Goal: Information Seeking & Learning: Learn about a topic

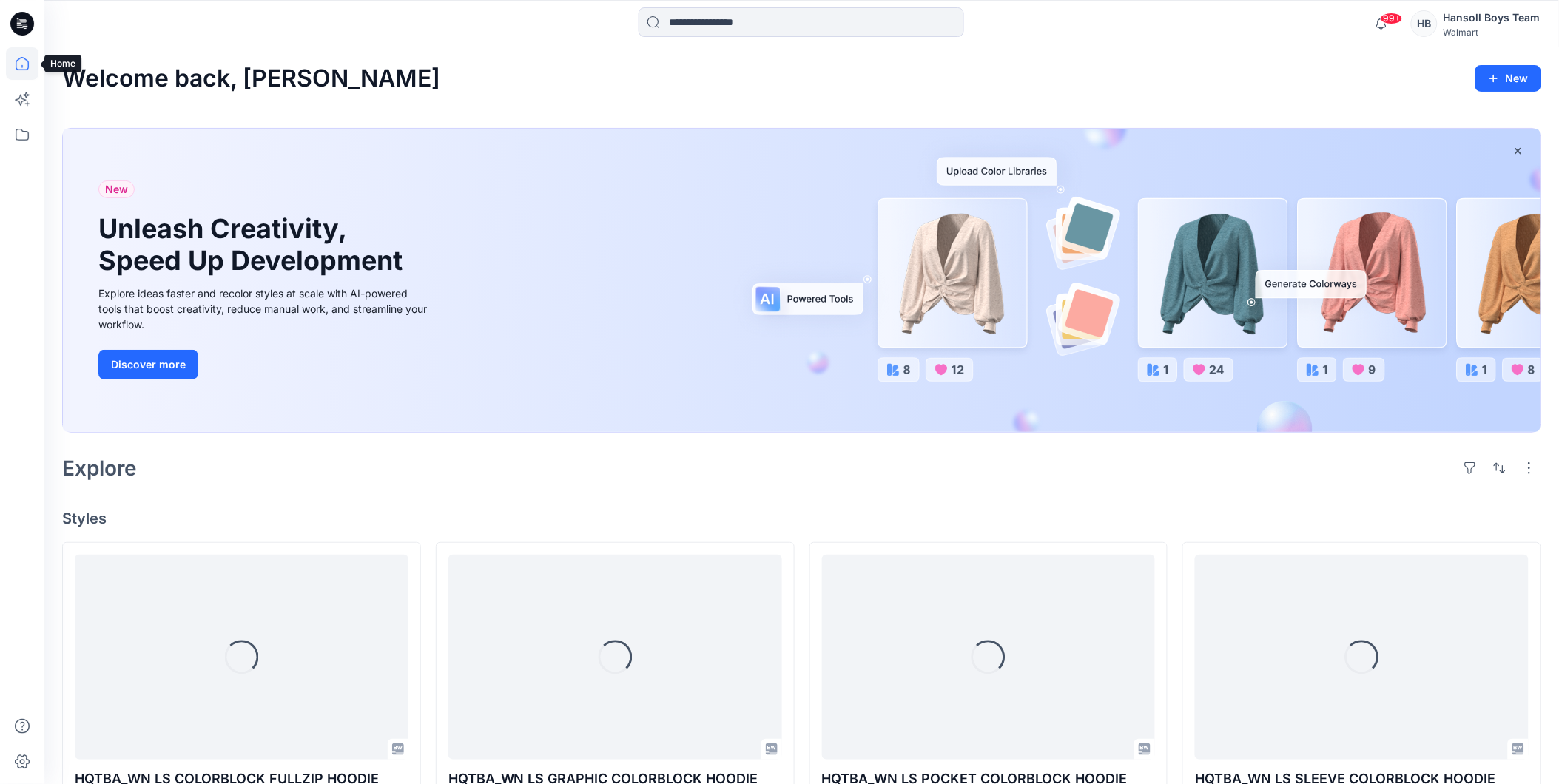
click at [20, 68] on icon at bounding box center [22, 64] width 32 height 32
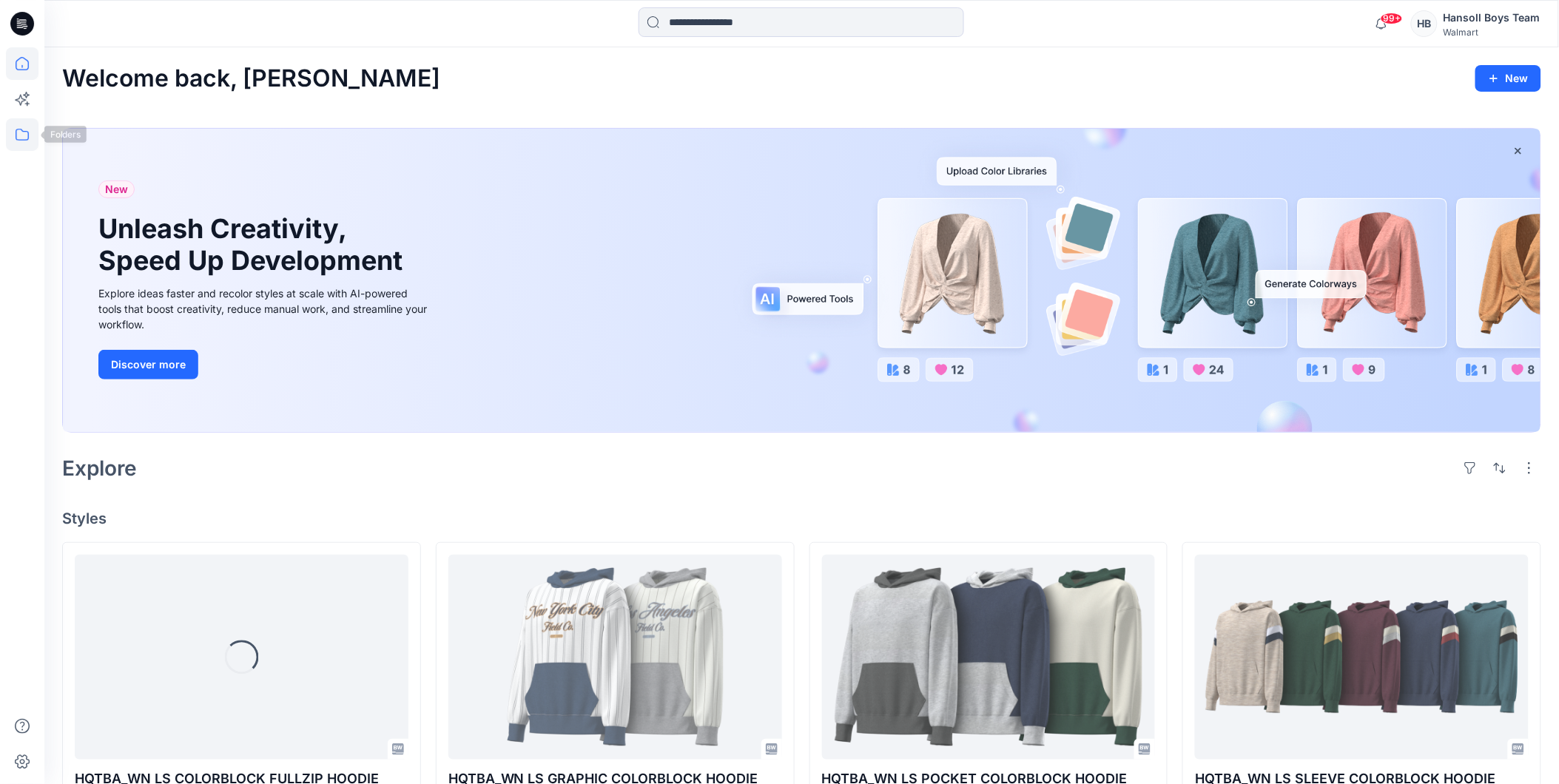
click at [26, 146] on icon at bounding box center [22, 134] width 32 height 32
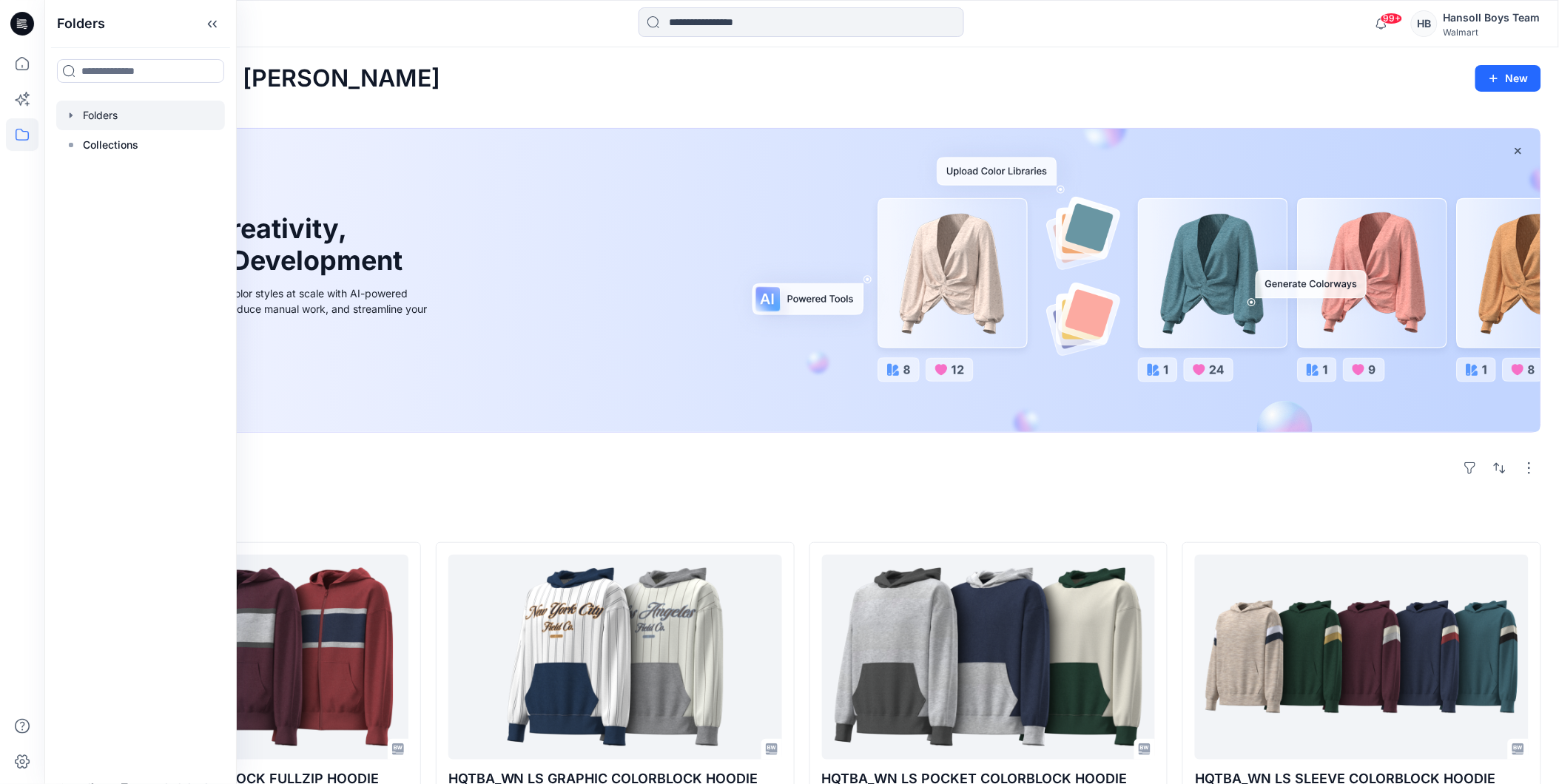
click at [114, 112] on div at bounding box center [140, 115] width 169 height 30
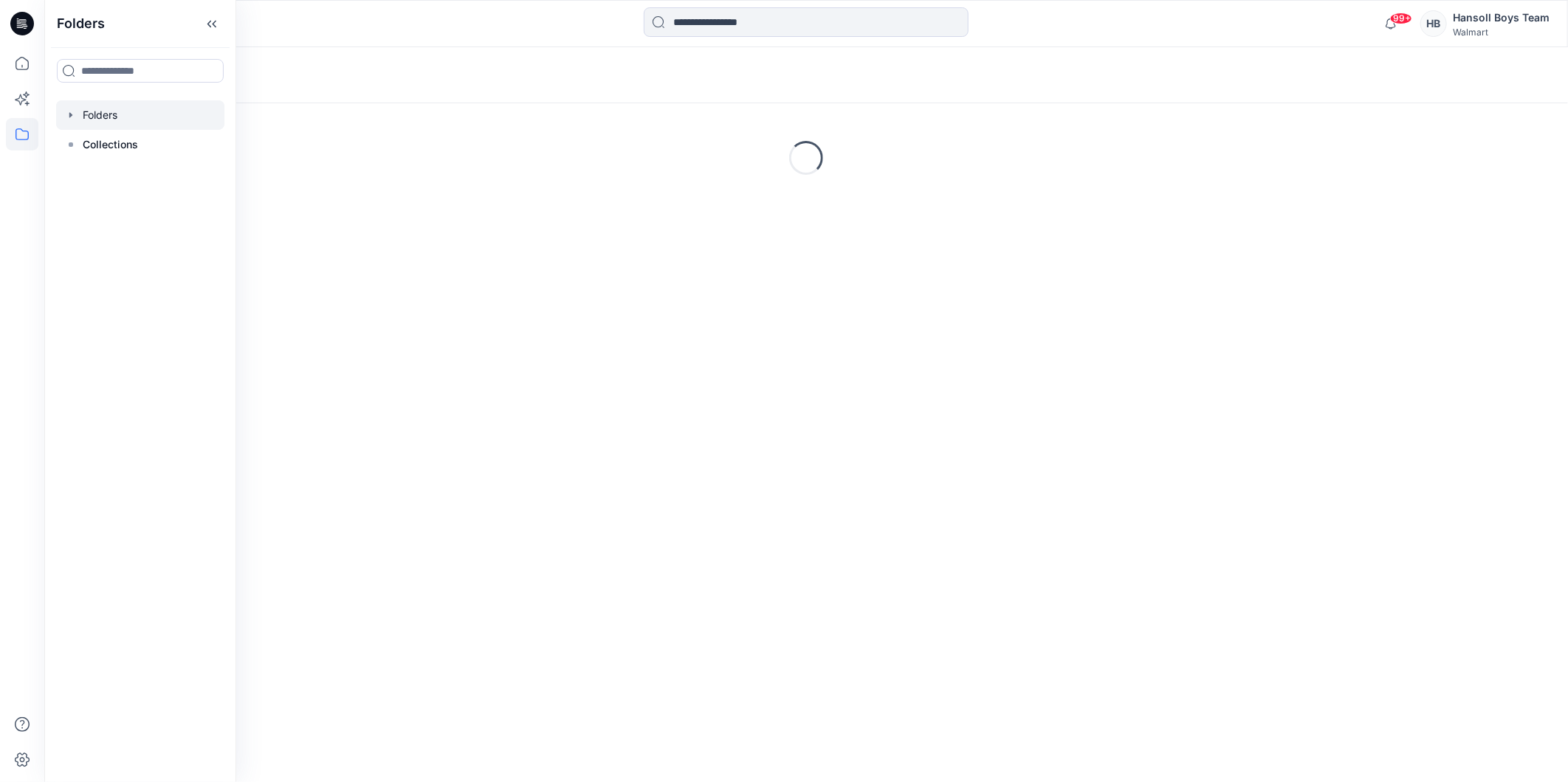
click at [1215, 53] on div "Folders" at bounding box center [806, 76] width 1524 height 56
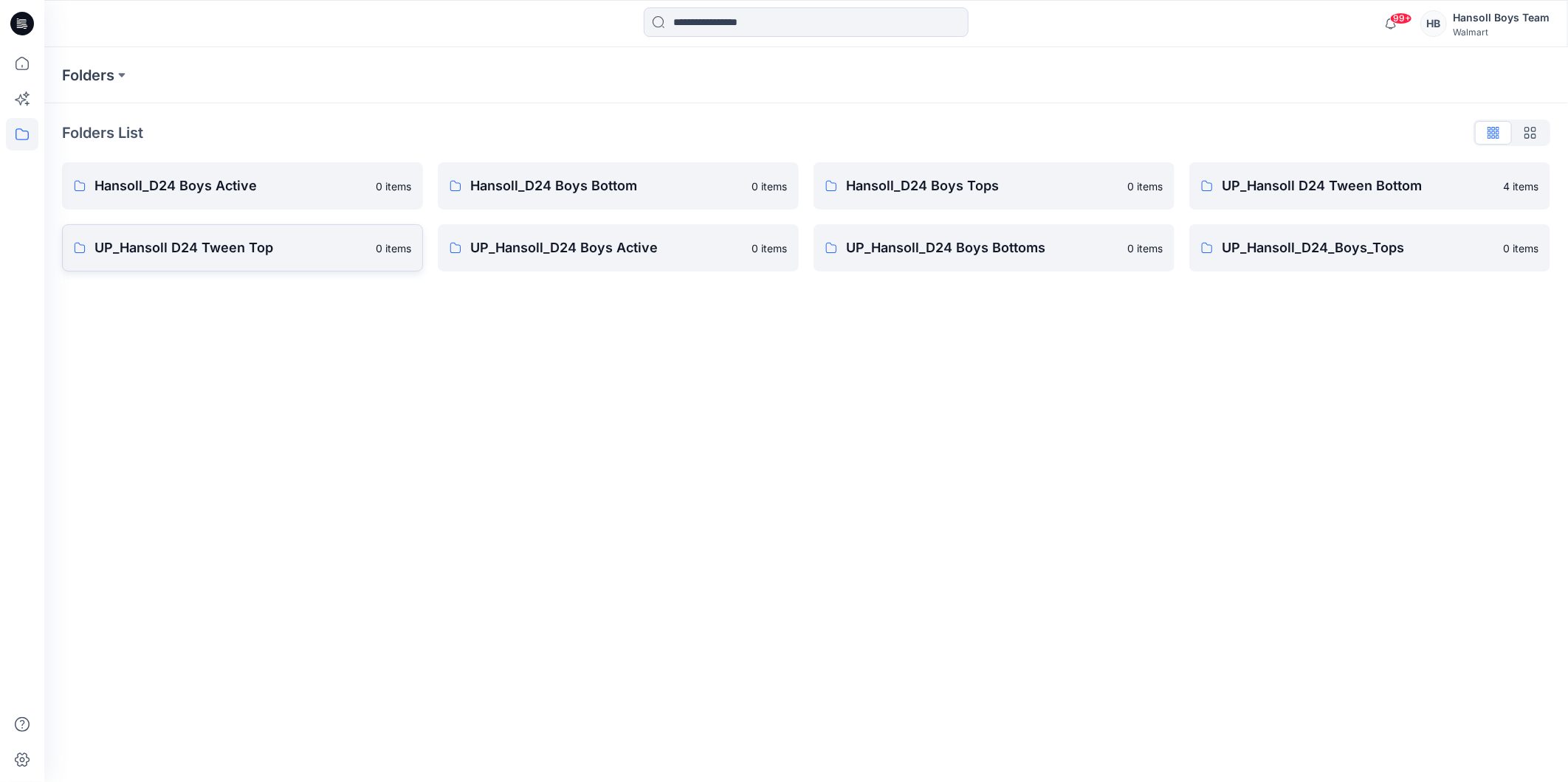
click at [257, 263] on link "UP_Hansoll D24 Tween Top 0 items" at bounding box center [242, 248] width 361 height 48
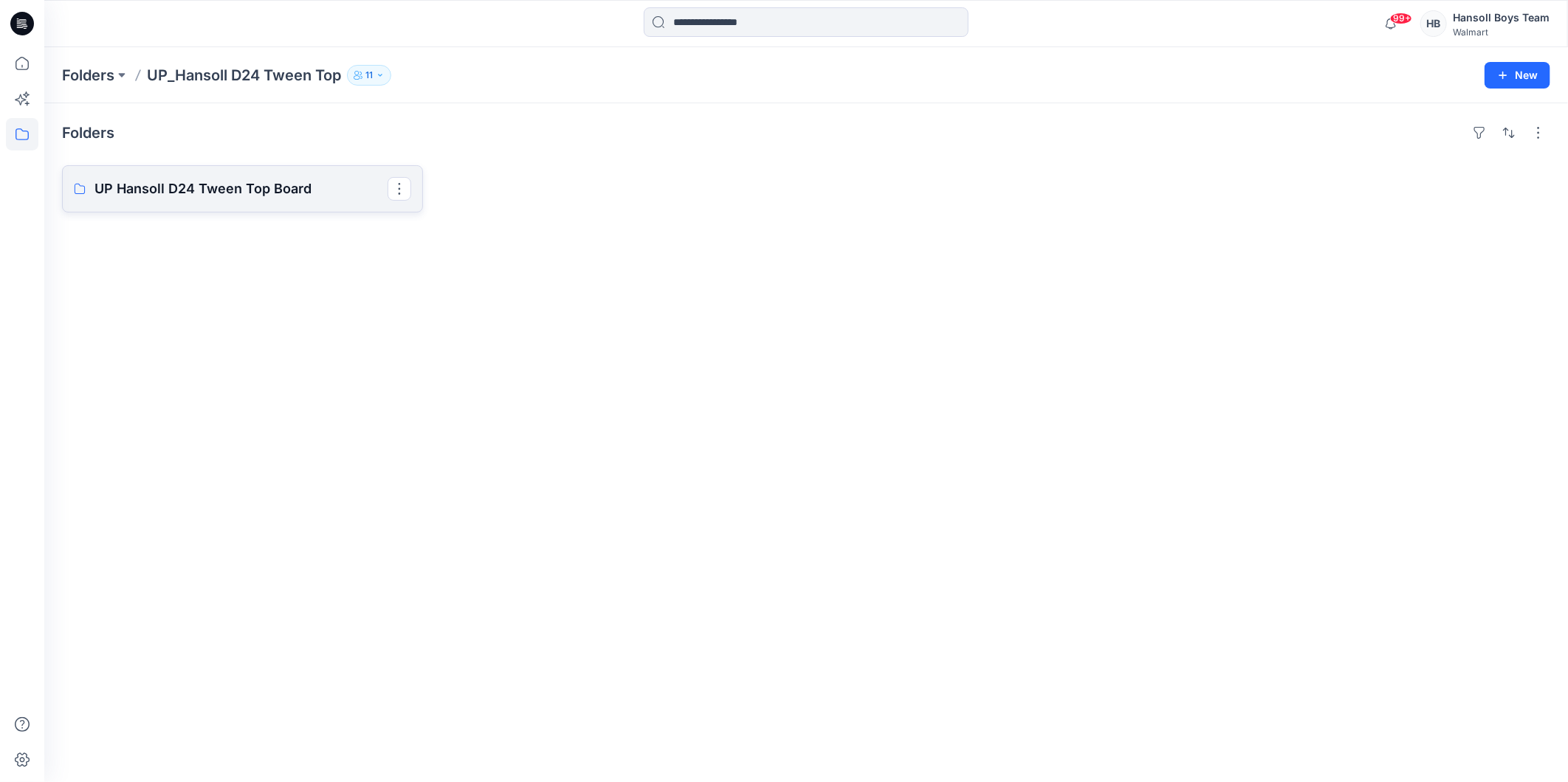
click at [217, 200] on link "UP Hansoll D24 Tween Top Board" at bounding box center [242, 189] width 361 height 48
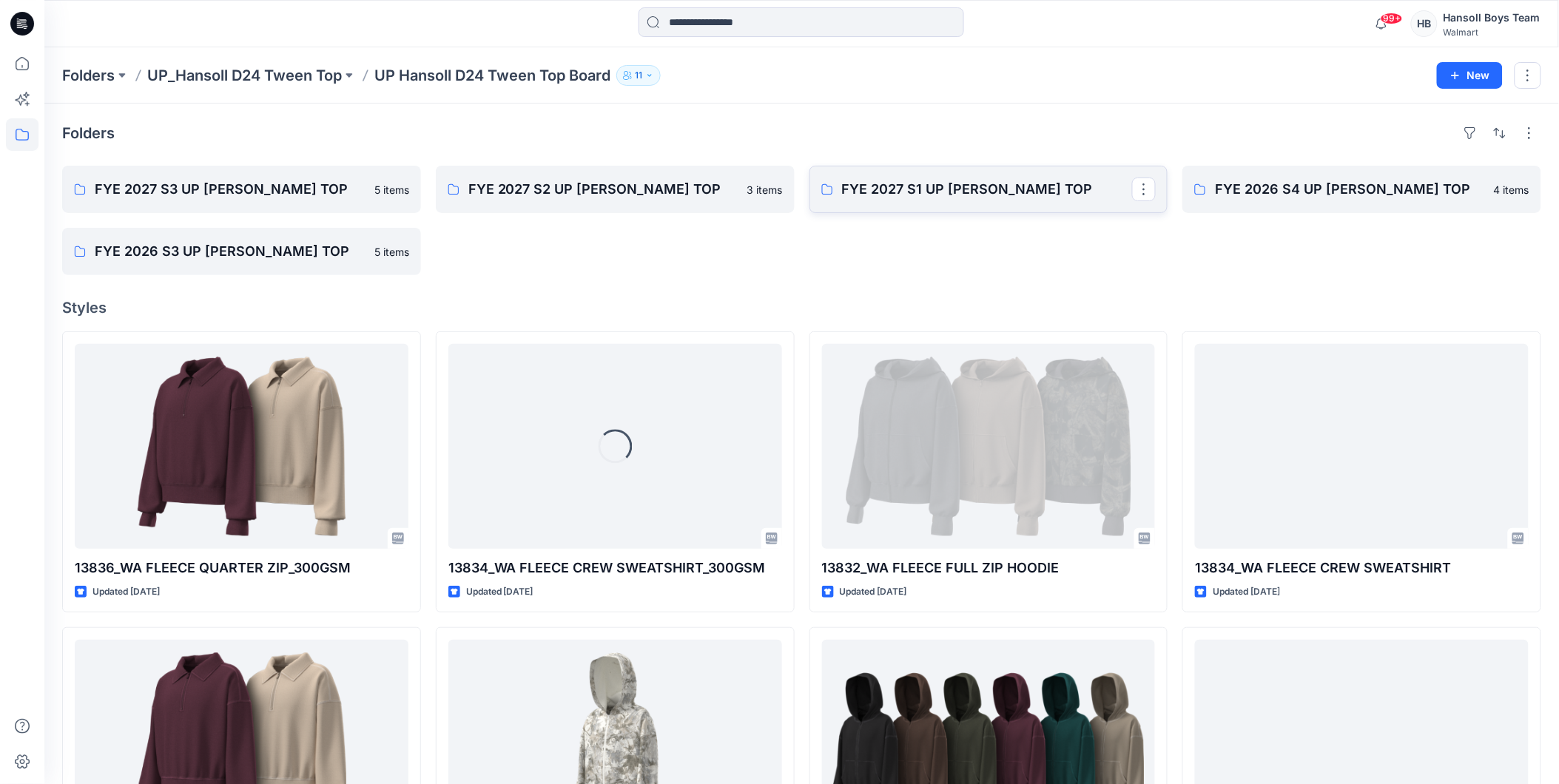
click at [1015, 167] on link "FYE 2027 S1 UP [PERSON_NAME] TOP" at bounding box center [989, 190] width 359 height 48
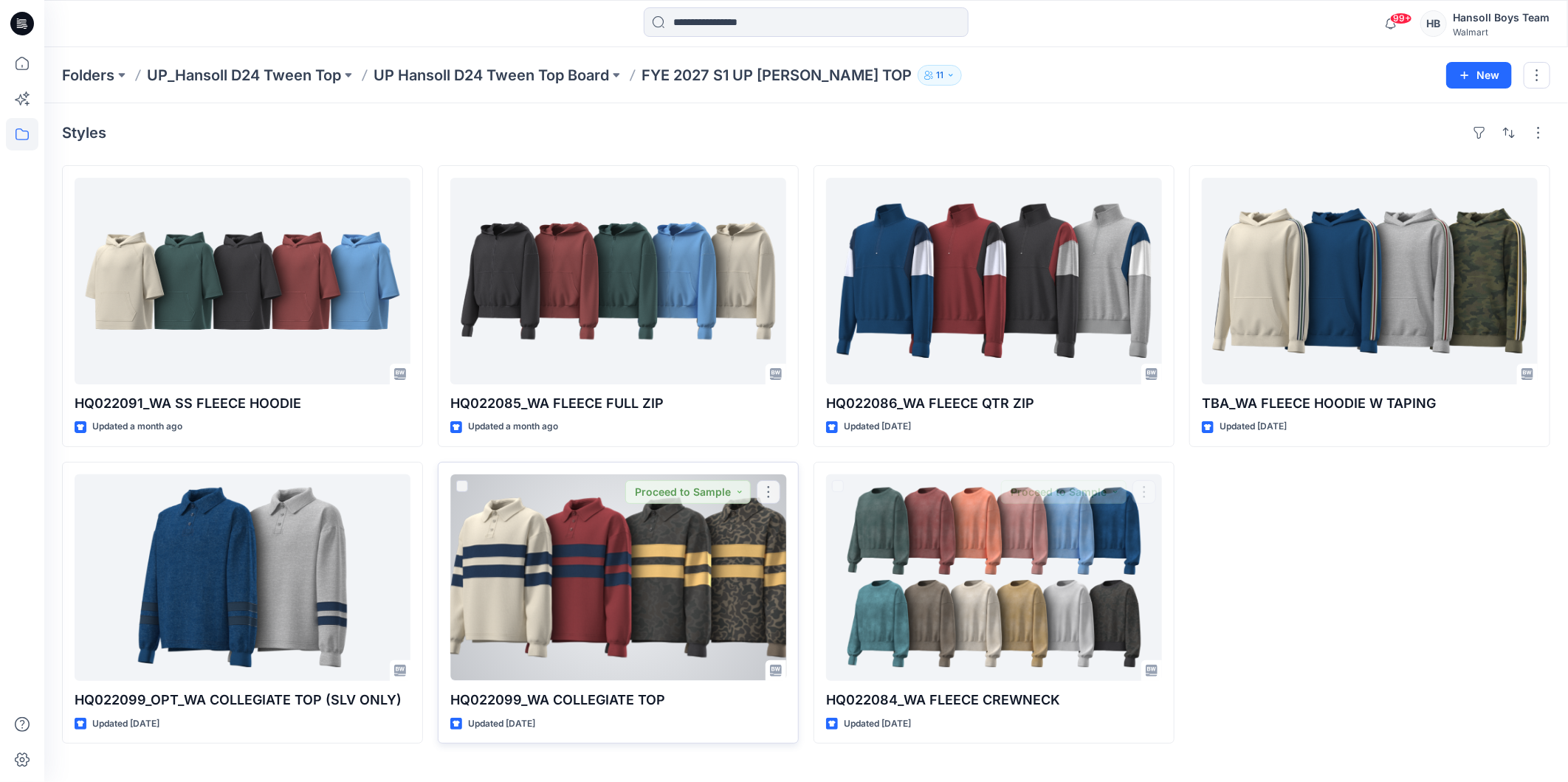
click at [494, 592] on div at bounding box center [618, 577] width 336 height 206
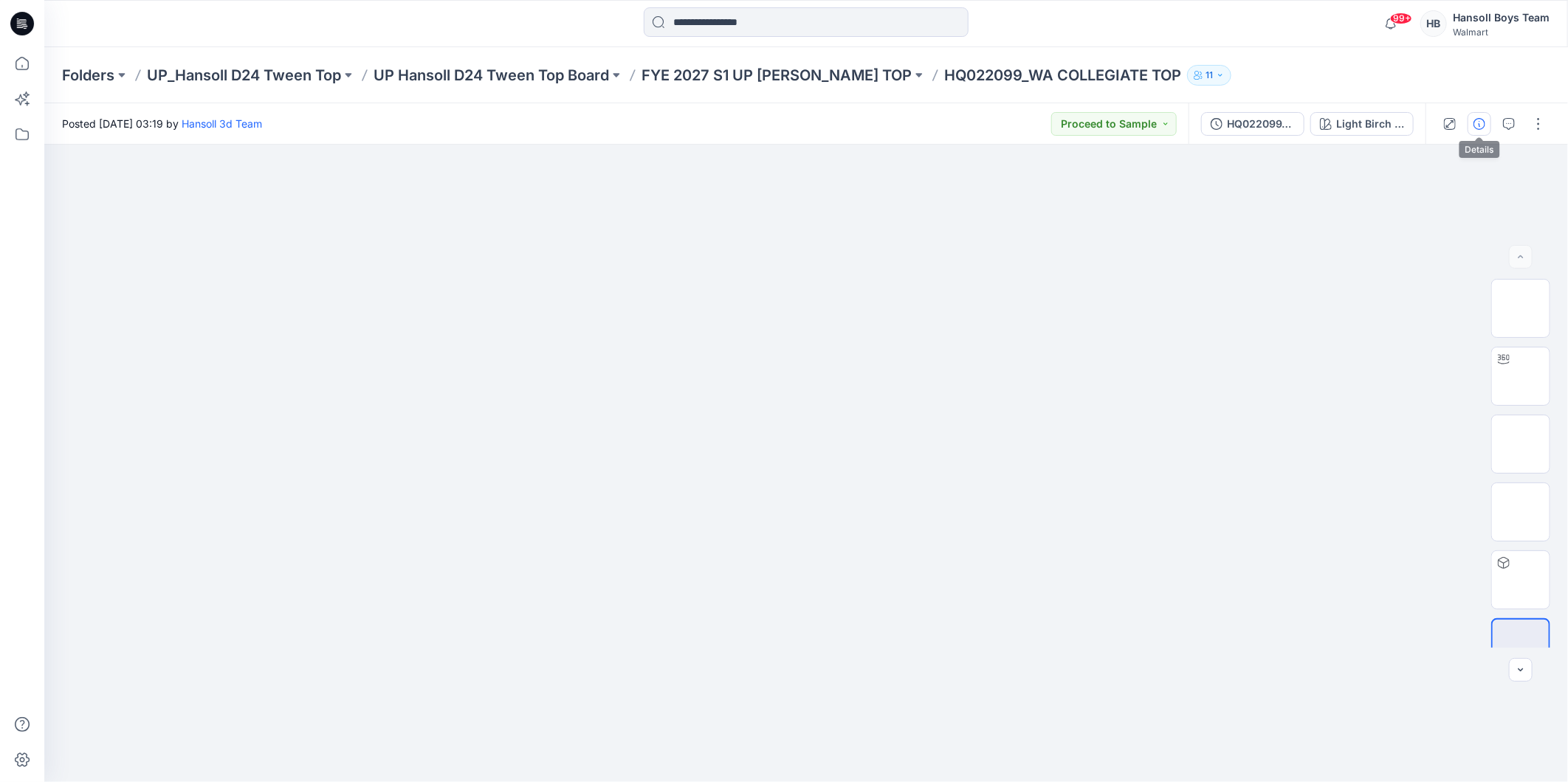
click at [1492, 123] on button "button" at bounding box center [1480, 124] width 24 height 24
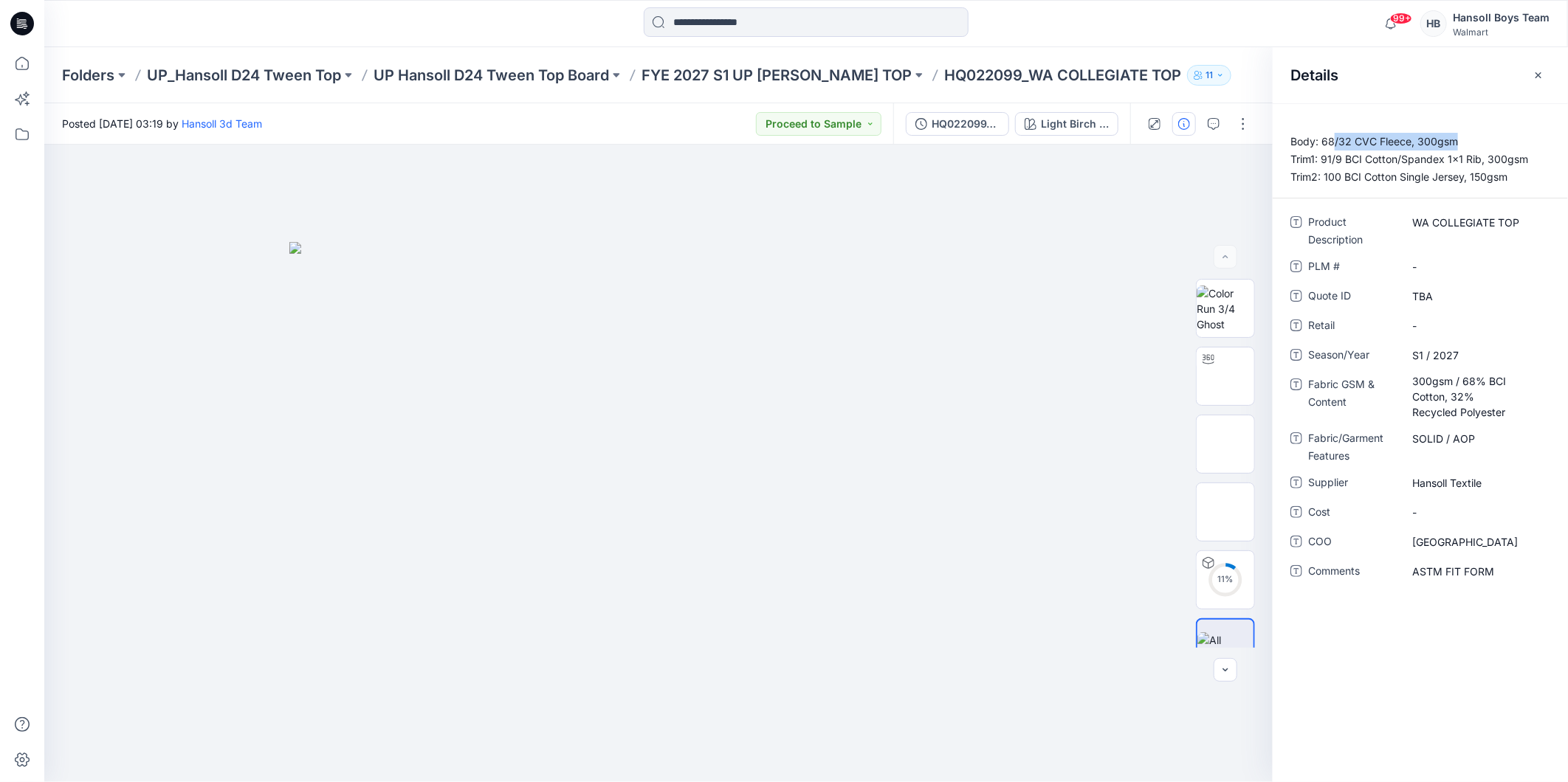
drag, startPoint x: 1332, startPoint y: 142, endPoint x: 1504, endPoint y: 135, distance: 172.1
click at [1504, 135] on p "Body: 68/32 CVC Fleece, 300gsm Trim1: 91/9 BCI Cotton/Spandex 1x1 Rib, 300gsm T…" at bounding box center [1421, 159] width 296 height 53
click at [1339, 138] on p "Body: 68/32 CVC Fleece, 300gsm Trim1: 91/9 BCI Cotton/Spandex 1x1 Rib, 300gsm T…" at bounding box center [1421, 159] width 296 height 53
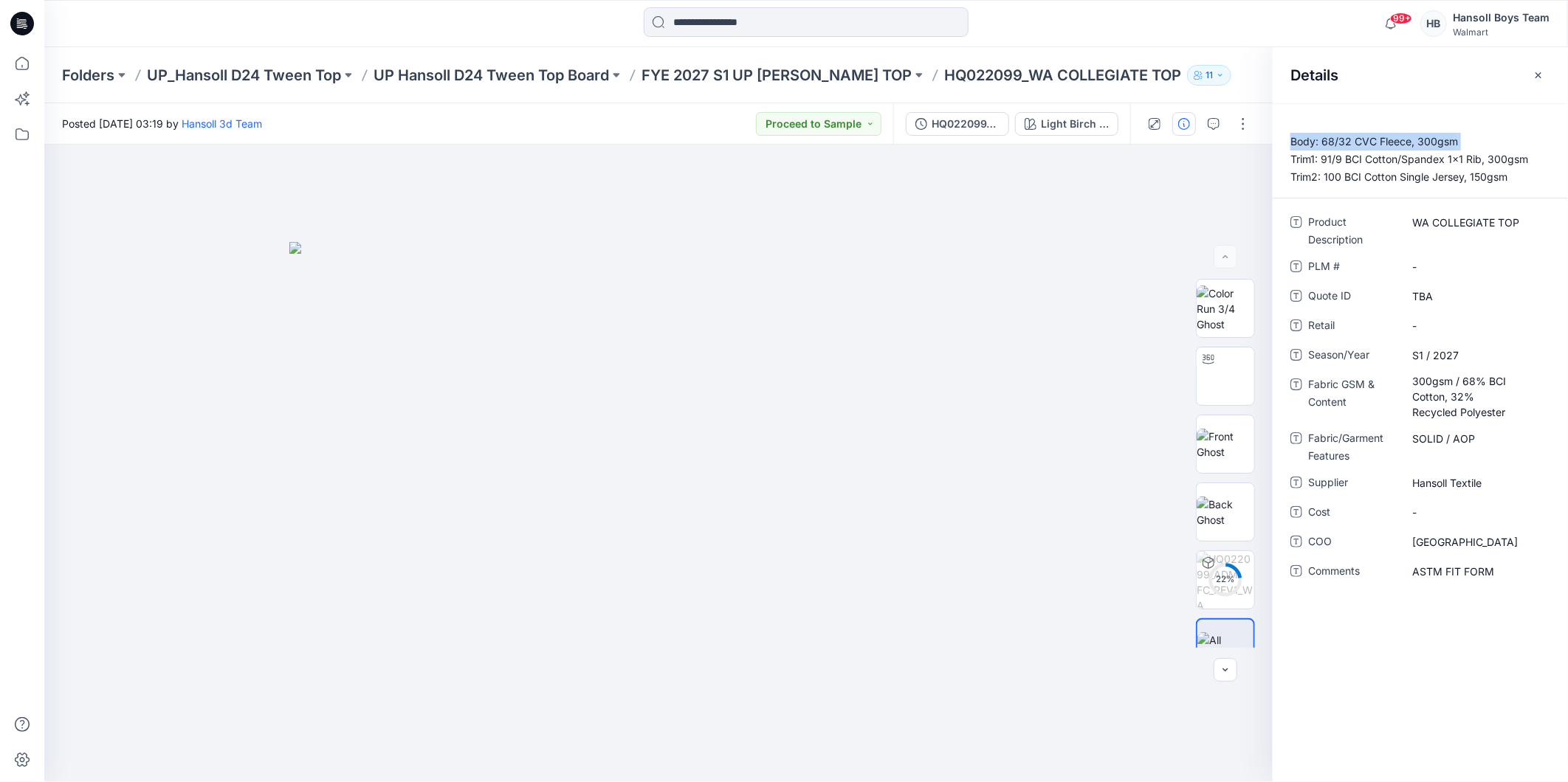
drag, startPoint x: 1339, startPoint y: 138, endPoint x: 1351, endPoint y: 152, distance: 18.4
click at [1351, 152] on p "Body: 68/32 CVC Fleece, 300gsm Trim1: 91/9 BCI Cotton/Spandex 1x1 Rib, 300gsm T…" at bounding box center [1421, 159] width 296 height 53
click at [1350, 154] on p "Body: 68/32 CVC Fleece, 300gsm Trim1: 91/9 BCI Cotton/Spandex 1x1 Rib, 300gsm T…" at bounding box center [1421, 159] width 296 height 53
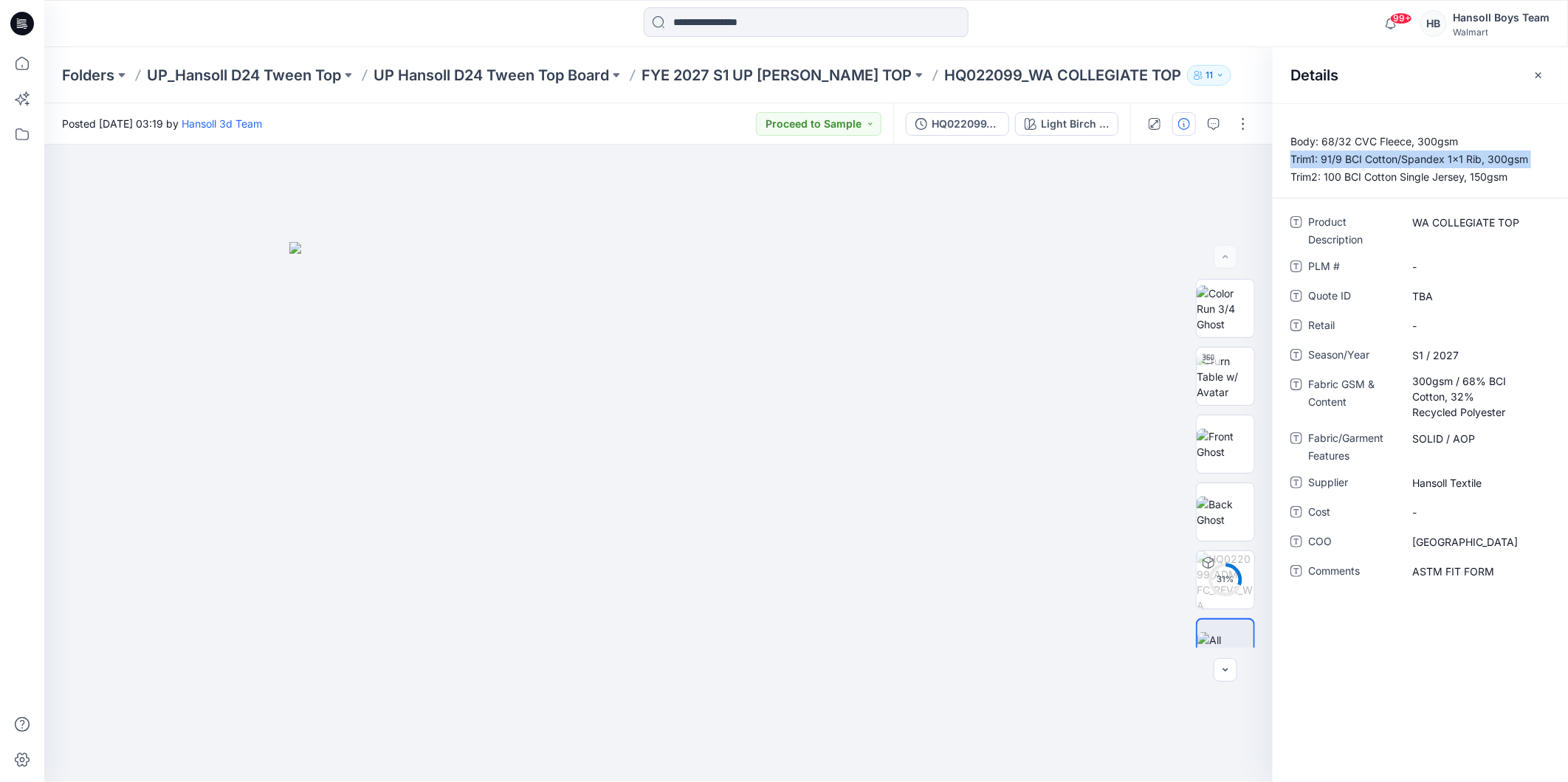
click at [1350, 154] on p "Body: 68/32 CVC Fleece, 300gsm Trim1: 91/9 BCI Cotton/Spandex 1x1 Rib, 300gsm T…" at bounding box center [1421, 159] width 296 height 53
click at [1441, 177] on p "Body: 68/32 CVC Fleece, 300gsm Trim1: 91/9 BCI Cotton/Spandex 1x1 Rib, 300gsm T…" at bounding box center [1421, 159] width 296 height 53
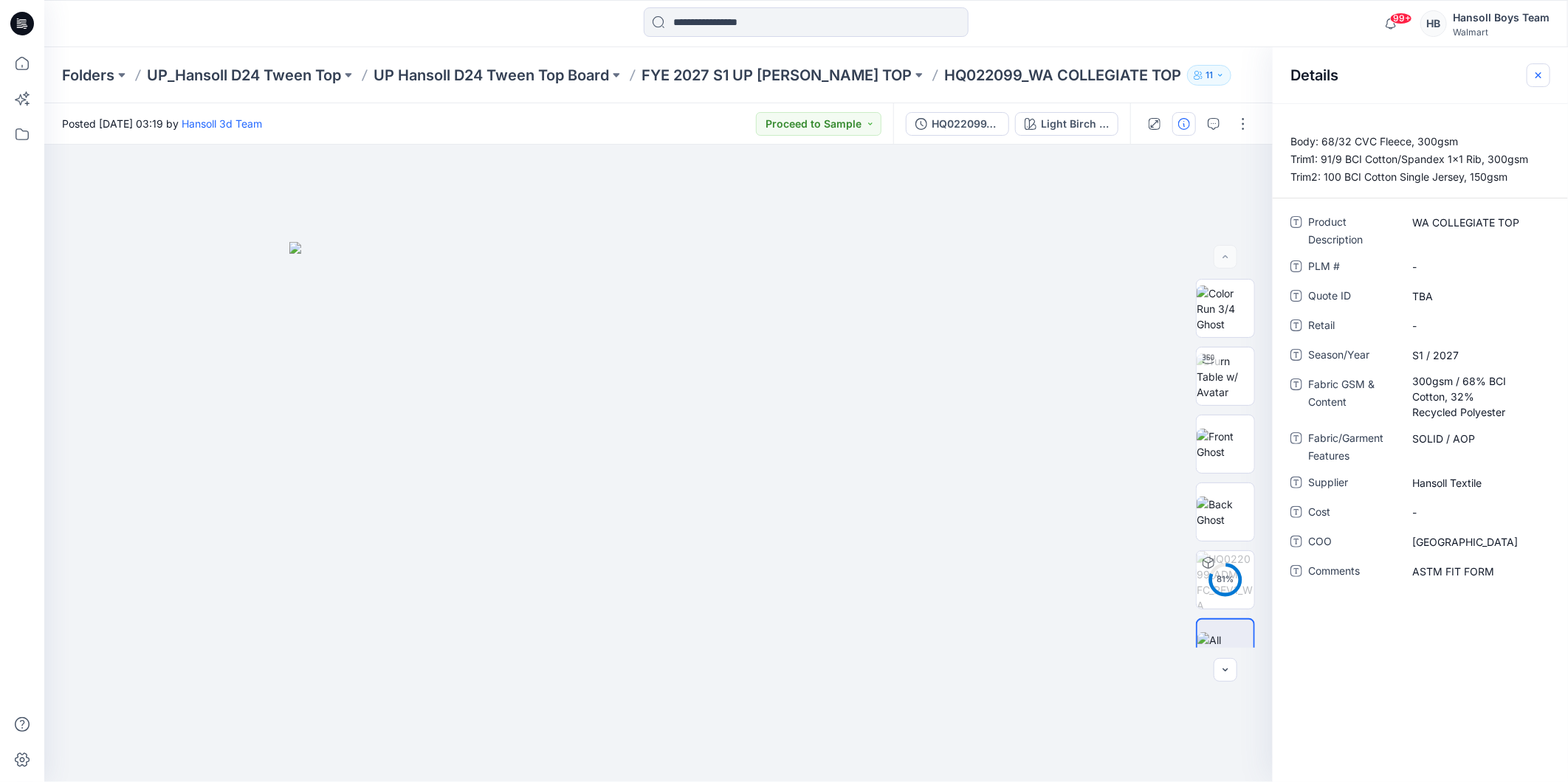
click at [1538, 71] on icon "button" at bounding box center [1538, 76] width 12 height 12
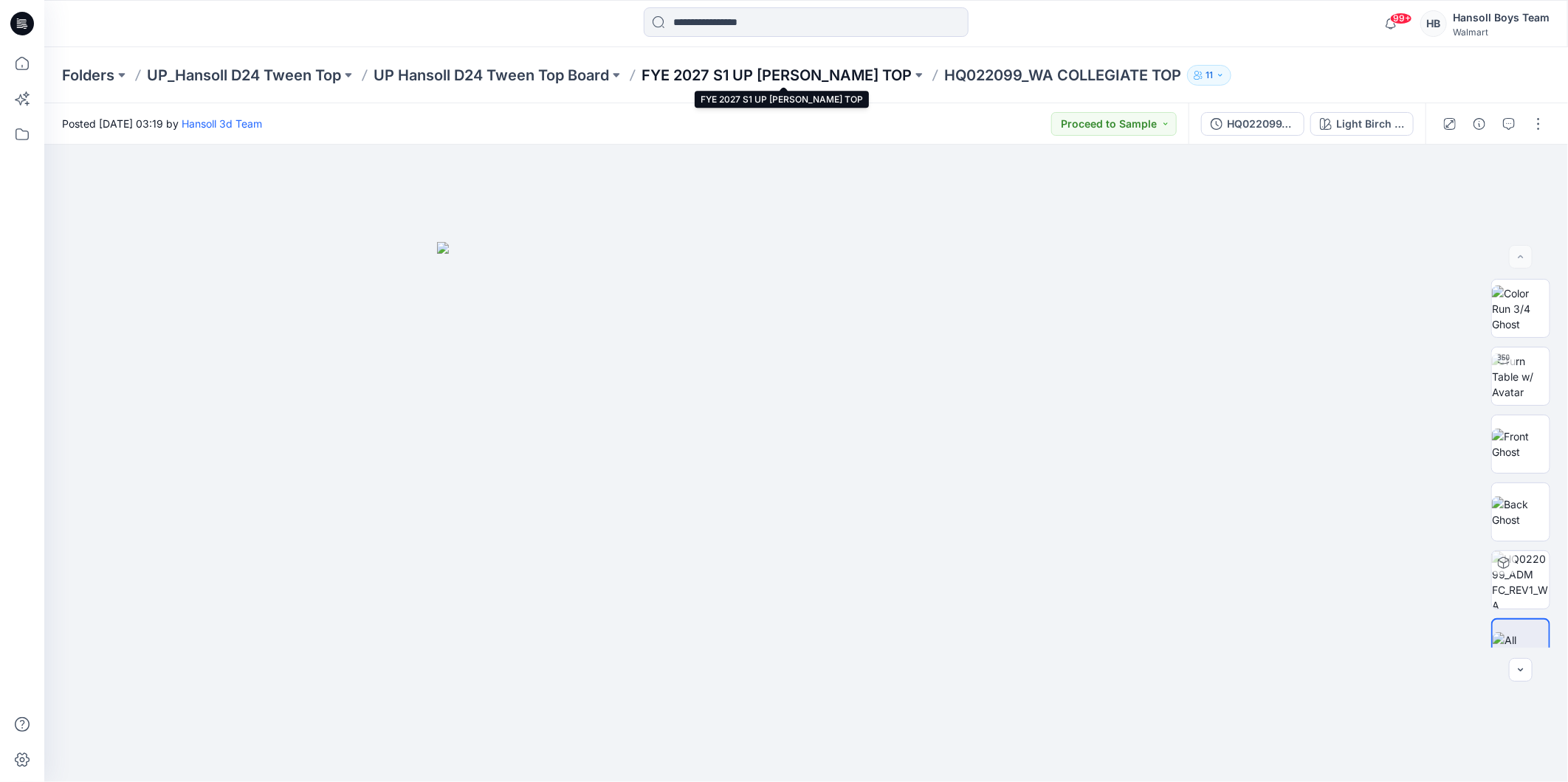
click at [852, 77] on p "FYE 2027 S1 UP [PERSON_NAME] TOP" at bounding box center [776, 75] width 270 height 20
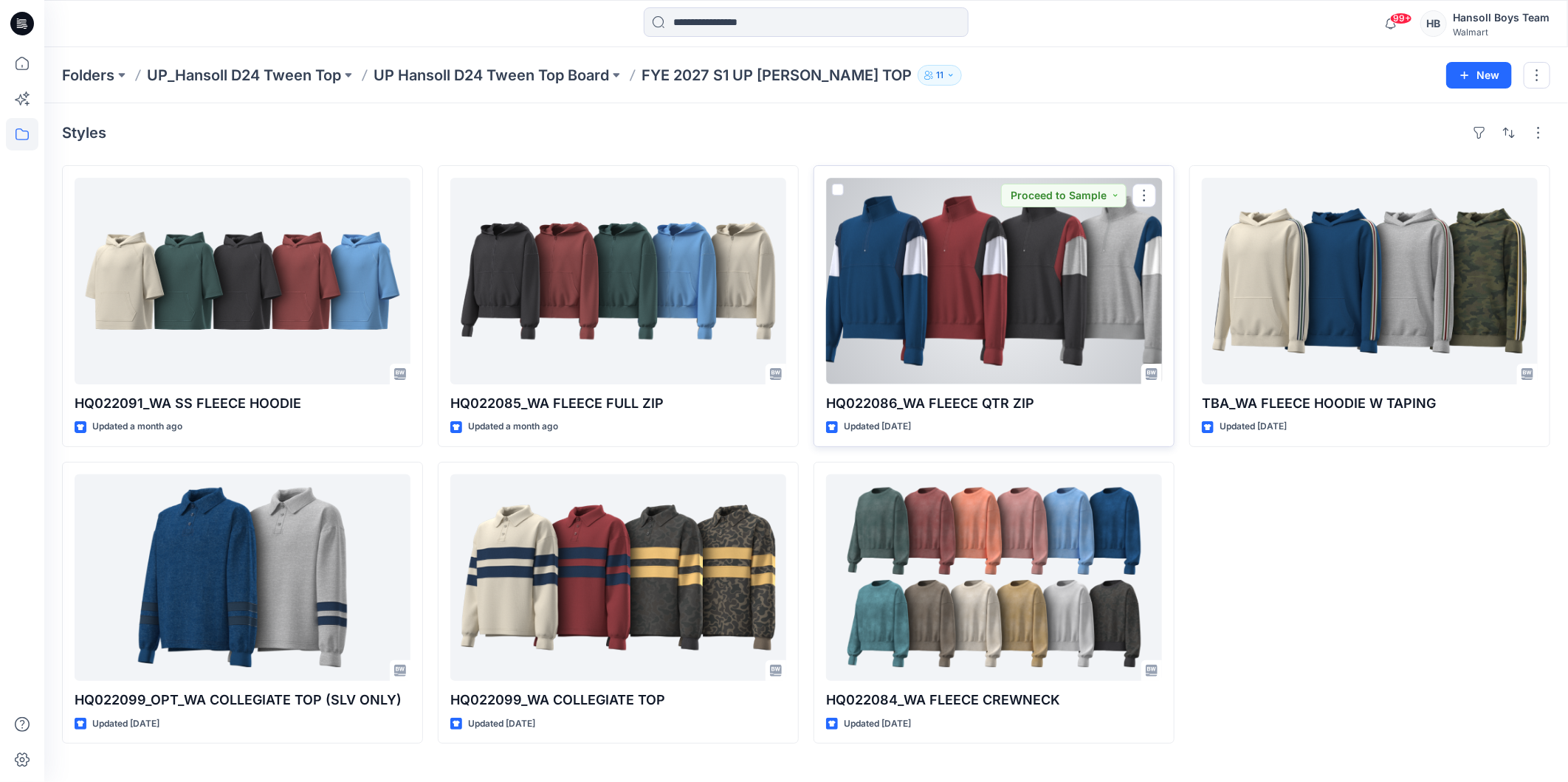
click at [925, 238] on div at bounding box center [994, 280] width 336 height 206
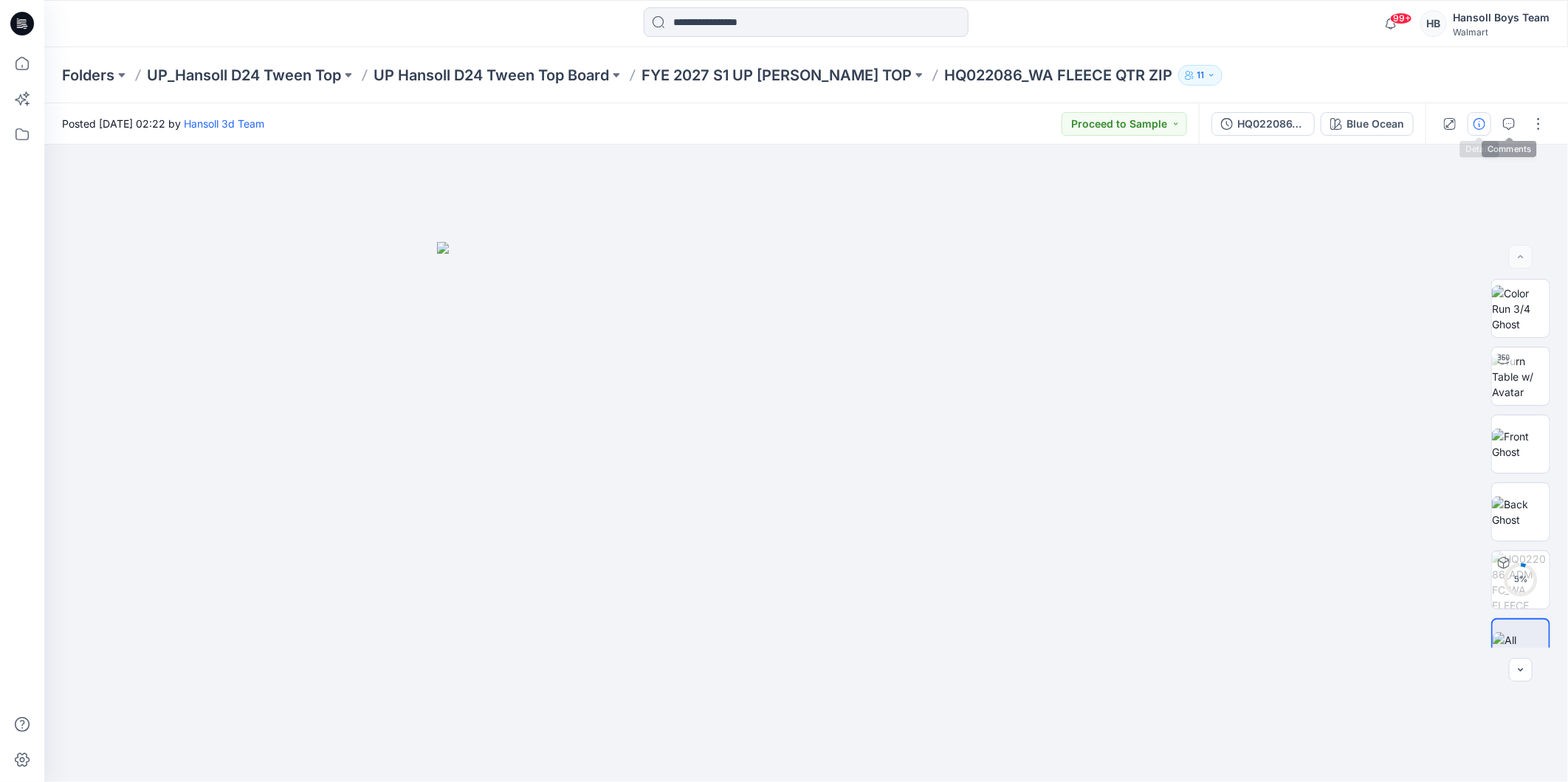
click at [1476, 124] on icon "button" at bounding box center [1480, 124] width 12 height 12
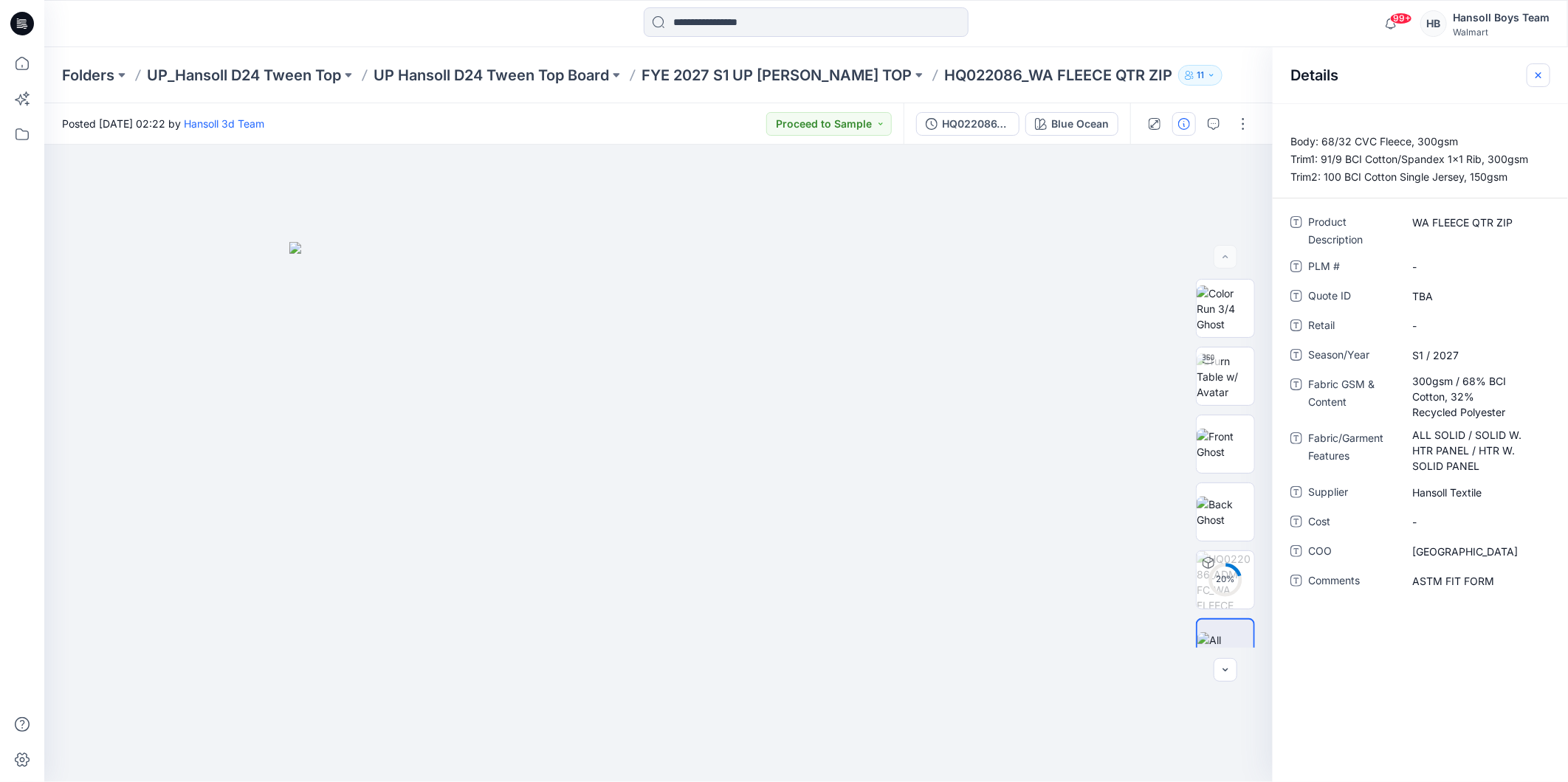
click at [1543, 74] on icon "button" at bounding box center [1538, 76] width 12 height 12
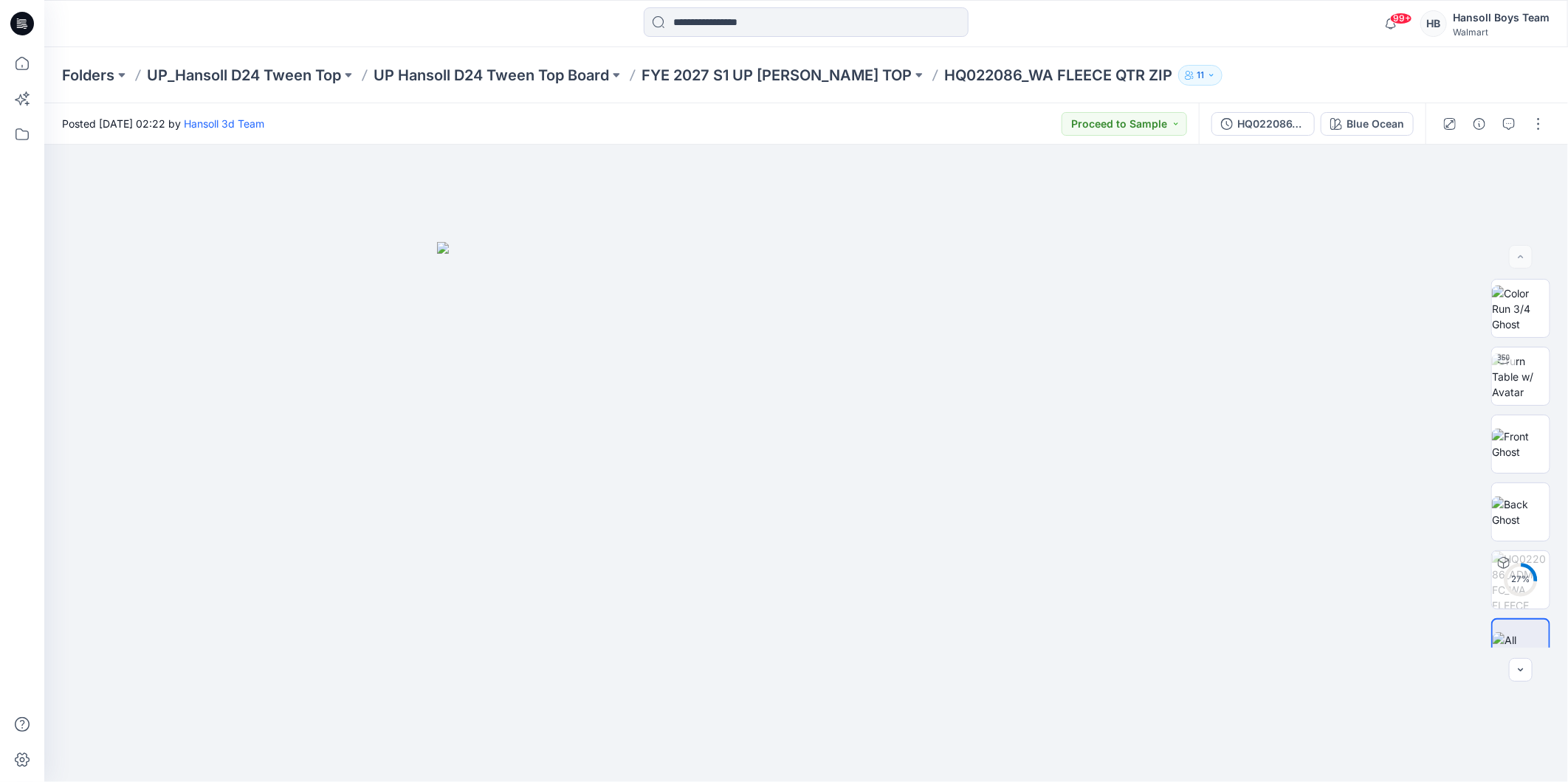
click at [1340, 82] on div "Folders UP_Hansoll D24 Tween Top UP Hansoll D24 Tween Top Board FYE 2027 S1 UP …" at bounding box center [748, 75] width 1373 height 20
click at [780, 74] on p "FYE 2027 S1 UP [PERSON_NAME] TOP" at bounding box center [776, 75] width 270 height 20
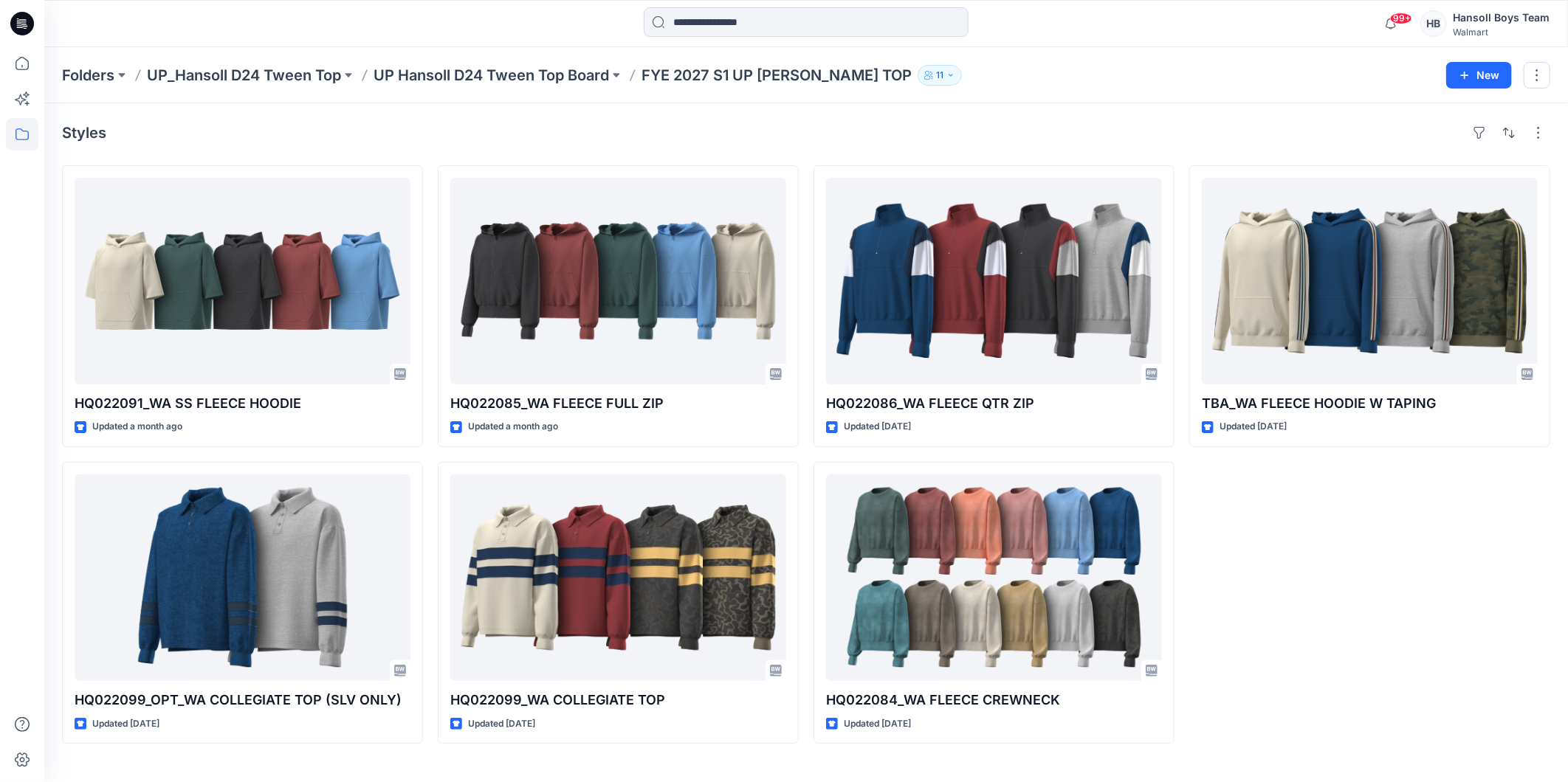
click at [1297, 577] on div "TBA_WA FLEECE HOODIE W TAPING Updated [DATE]" at bounding box center [1369, 454] width 361 height 578
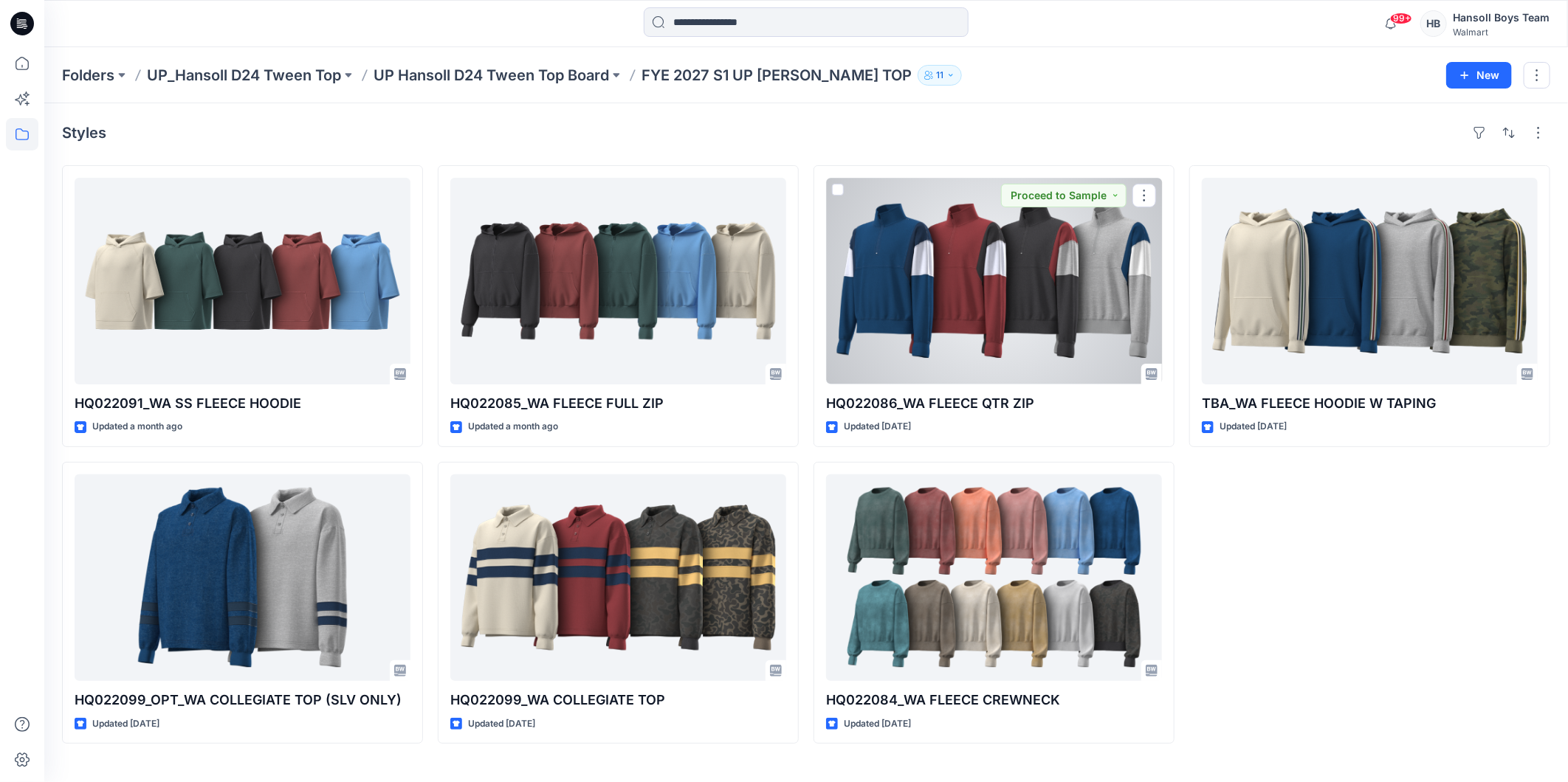
click at [1010, 263] on div at bounding box center [994, 280] width 336 height 206
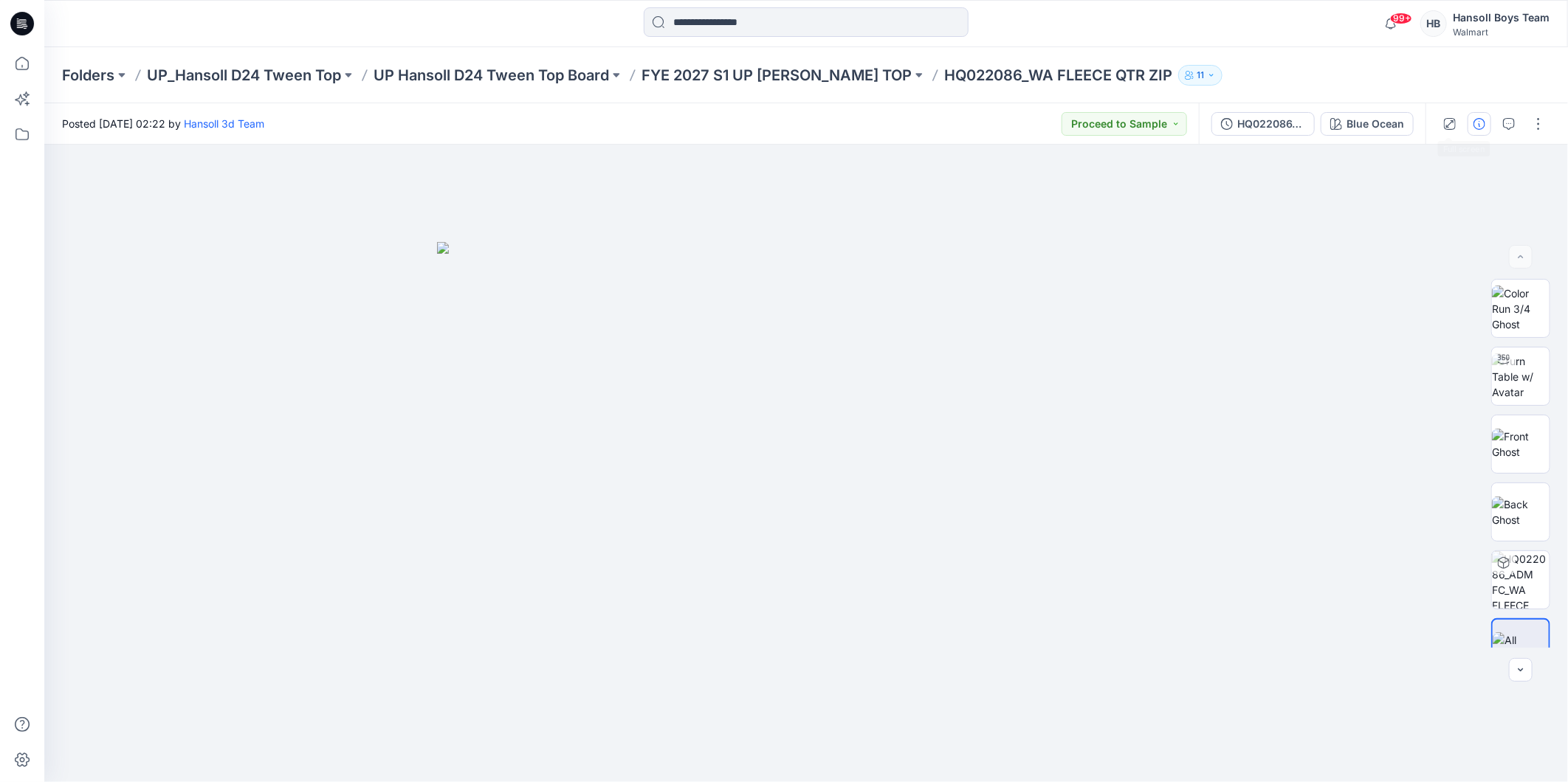
click at [1476, 112] on button "button" at bounding box center [1480, 124] width 24 height 24
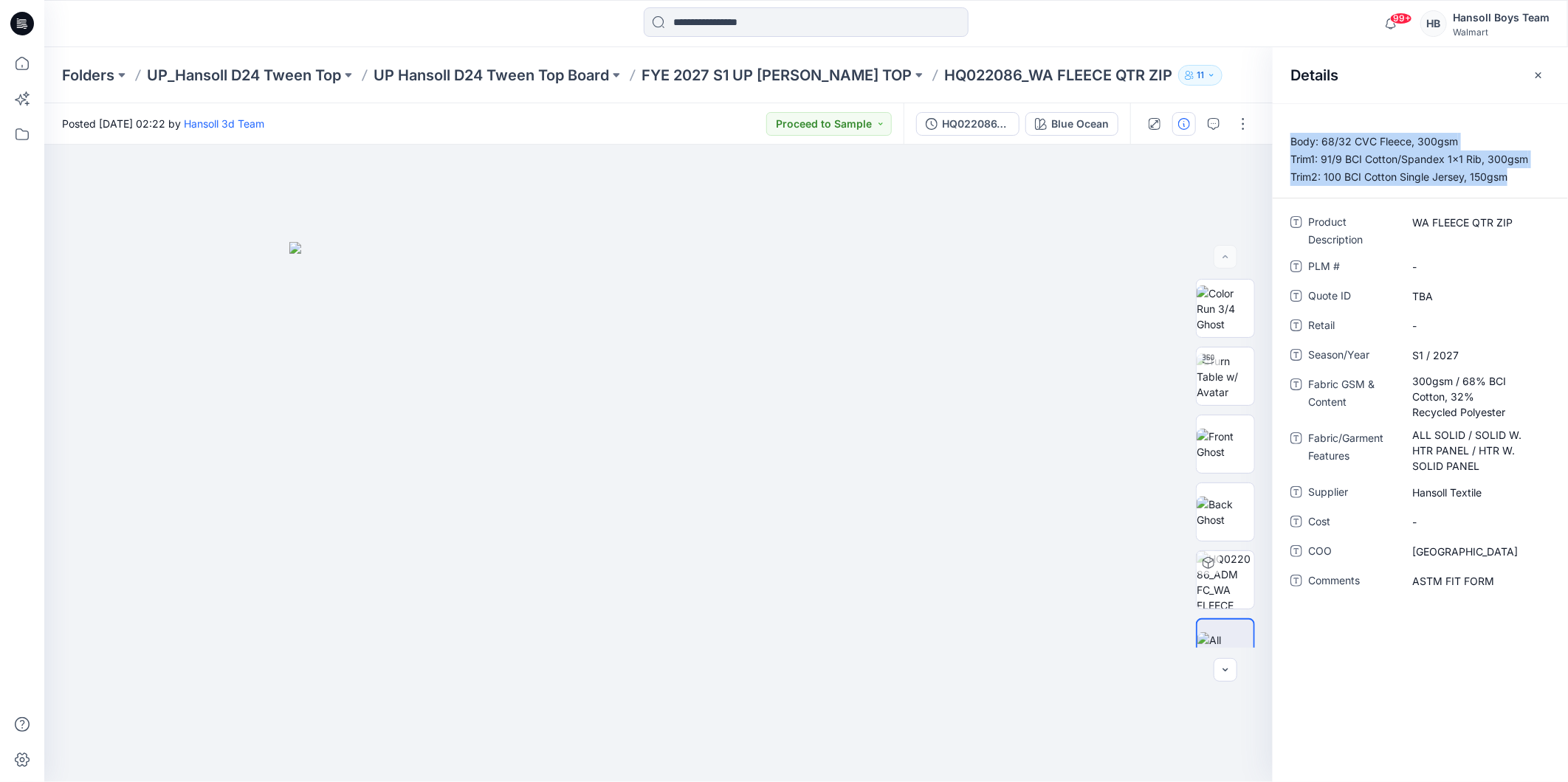
drag, startPoint x: 1509, startPoint y: 183, endPoint x: 1285, endPoint y: 143, distance: 227.5
click at [1285, 143] on p "Body: 68/32 CVC Fleece, 300gsm Trim1: 91/9 BCI Cotton/Spandex 1x1 Rib, 300gsm T…" at bounding box center [1421, 159] width 296 height 53
copy p "Body: 68/32 CVC Fleece, 300gsm Trim1: 91/9 BCI Cotton/Spandex 1x1 Rib, 300gsm T…"
drag, startPoint x: 1209, startPoint y: 36, endPoint x: 1052, endPoint y: 14, distance: 158.5
click at [1209, 36] on div "99+ Notifications Hansoll 3d Team has updated HQTBA_WA POPOVER HOODIE with HQTB…" at bounding box center [805, 24] width 1523 height 32
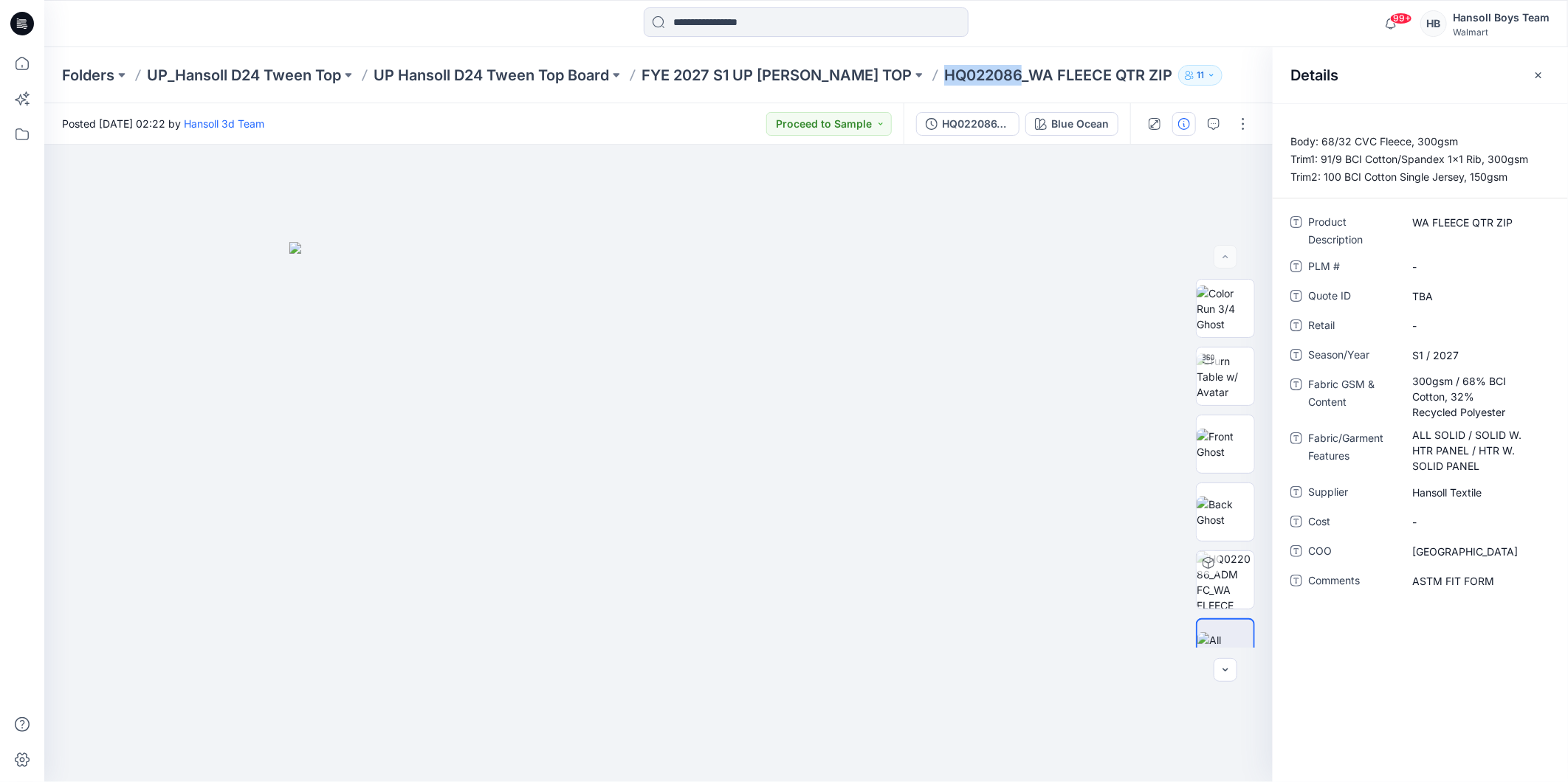
drag, startPoint x: 942, startPoint y: 76, endPoint x: 1031, endPoint y: 77, distance: 89.0
click at [1031, 77] on div "Folders UP_Hansoll D24 Tween Top UP Hansoll D24 Tween Top Board FYE 2027 S1 UP …" at bounding box center [748, 75] width 1373 height 20
copy p "HQ022086"
click at [1290, 17] on div "99+ Notifications Hansoll 3d Team has updated HQTBA_WA POPOVER HOODIE with HQTB…" at bounding box center [805, 24] width 1523 height 32
